Goal: Information Seeking & Learning: Learn about a topic

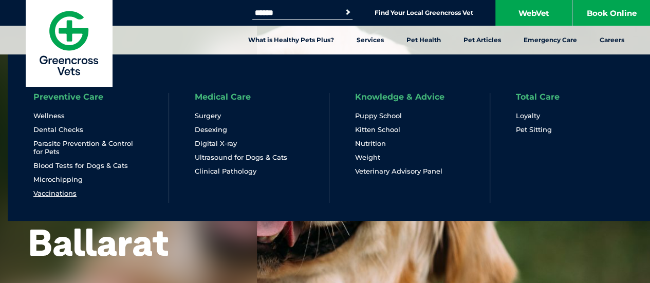
click at [54, 193] on link "Vaccinations" at bounding box center [54, 193] width 43 height 9
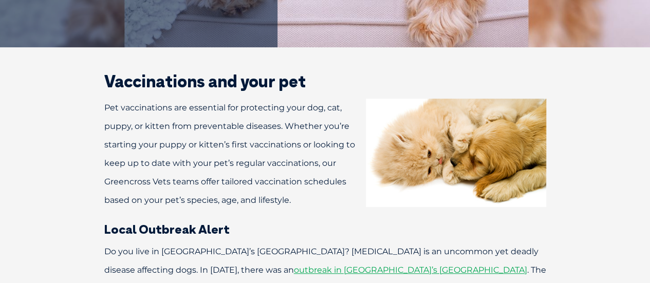
scroll to position [244, 0]
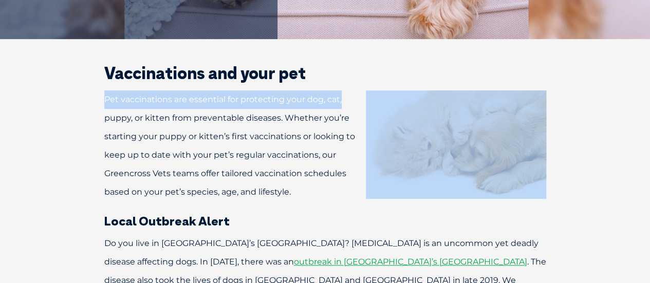
drag, startPoint x: 649, startPoint y: 61, endPoint x: 657, endPoint y: 87, distance: 27.0
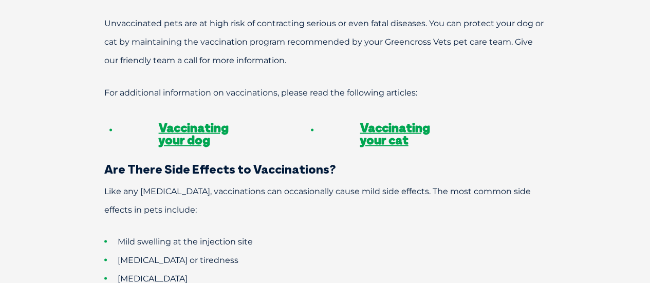
scroll to position [841, 0]
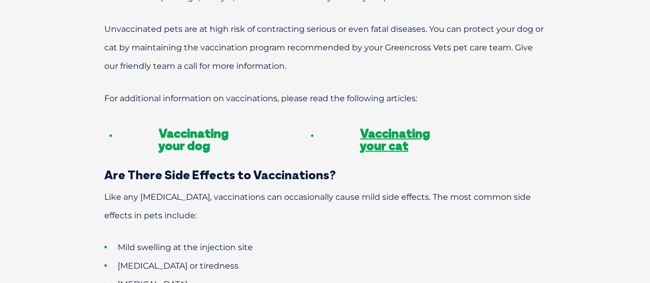
click at [186, 125] on link "Vaccinating your dog" at bounding box center [194, 139] width 70 height 28
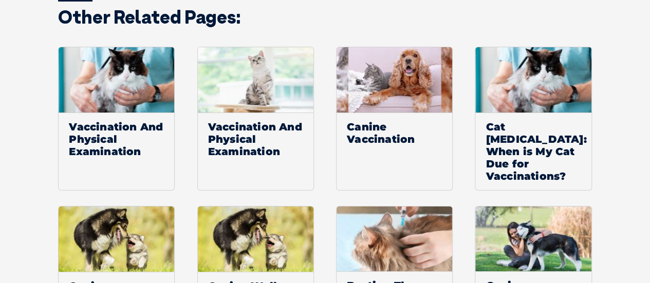
scroll to position [1922, 0]
